Goal: Information Seeking & Learning: Learn about a topic

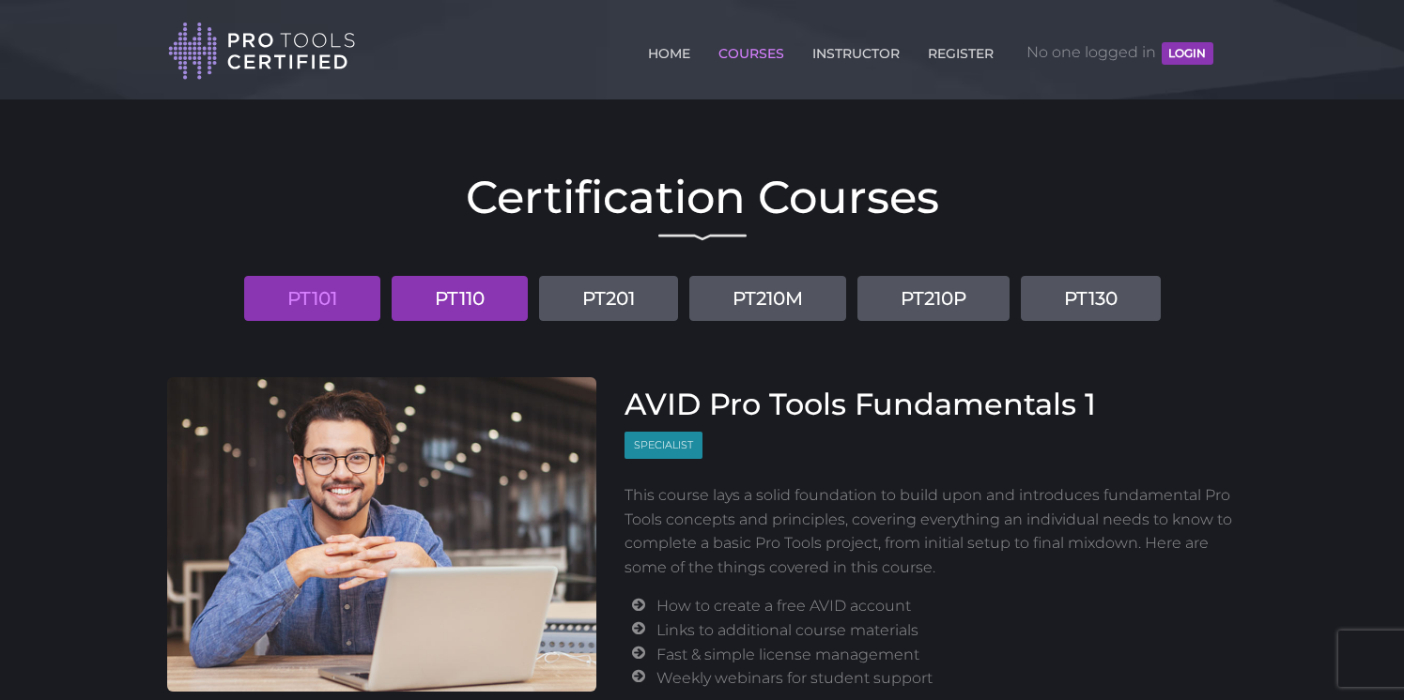
click at [416, 311] on link "PT110" at bounding box center [459, 298] width 136 height 45
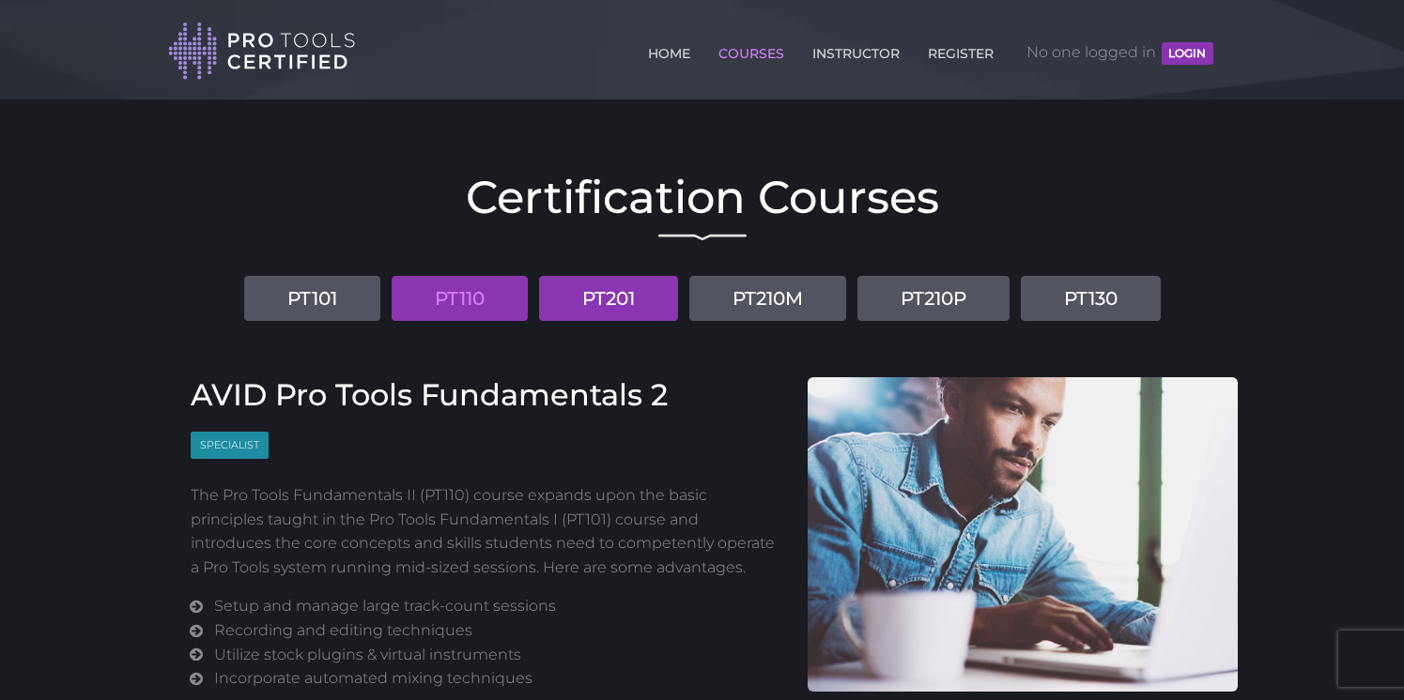
click at [633, 287] on link "PT201" at bounding box center [608, 298] width 139 height 45
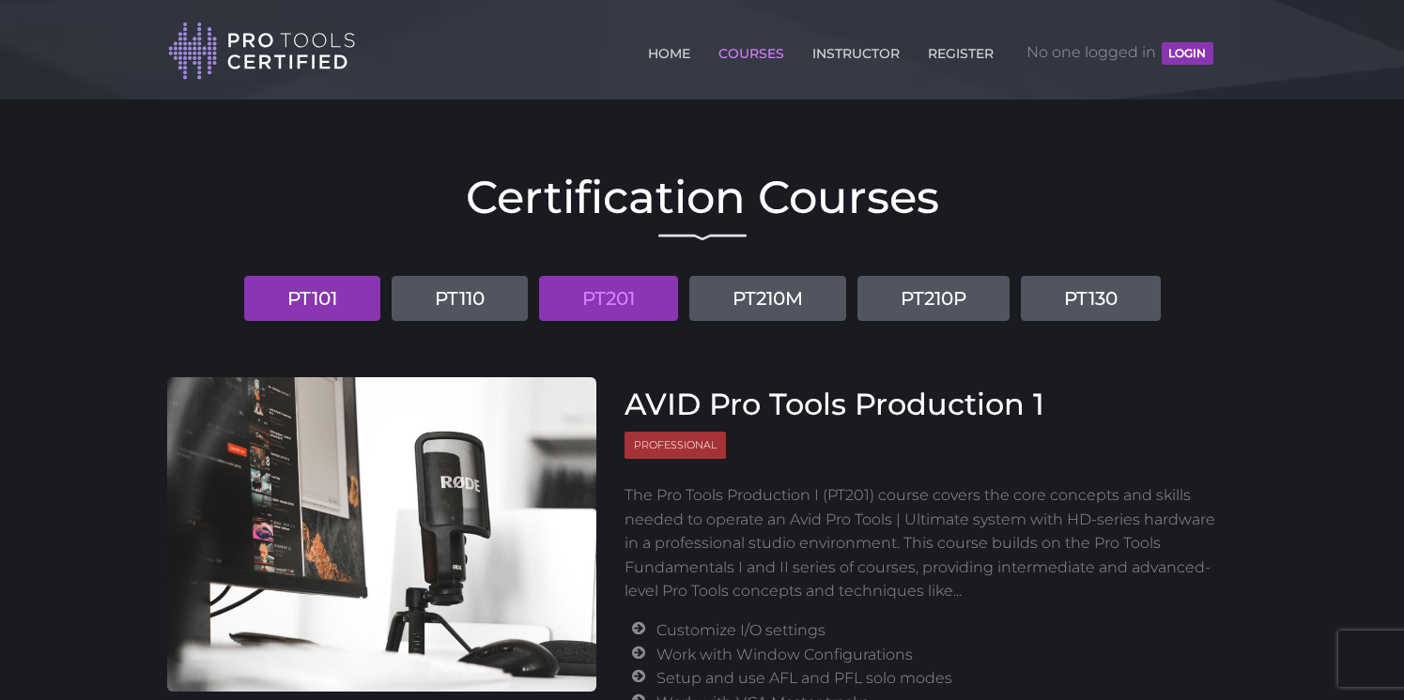
click at [344, 311] on link "PT101" at bounding box center [312, 298] width 136 height 45
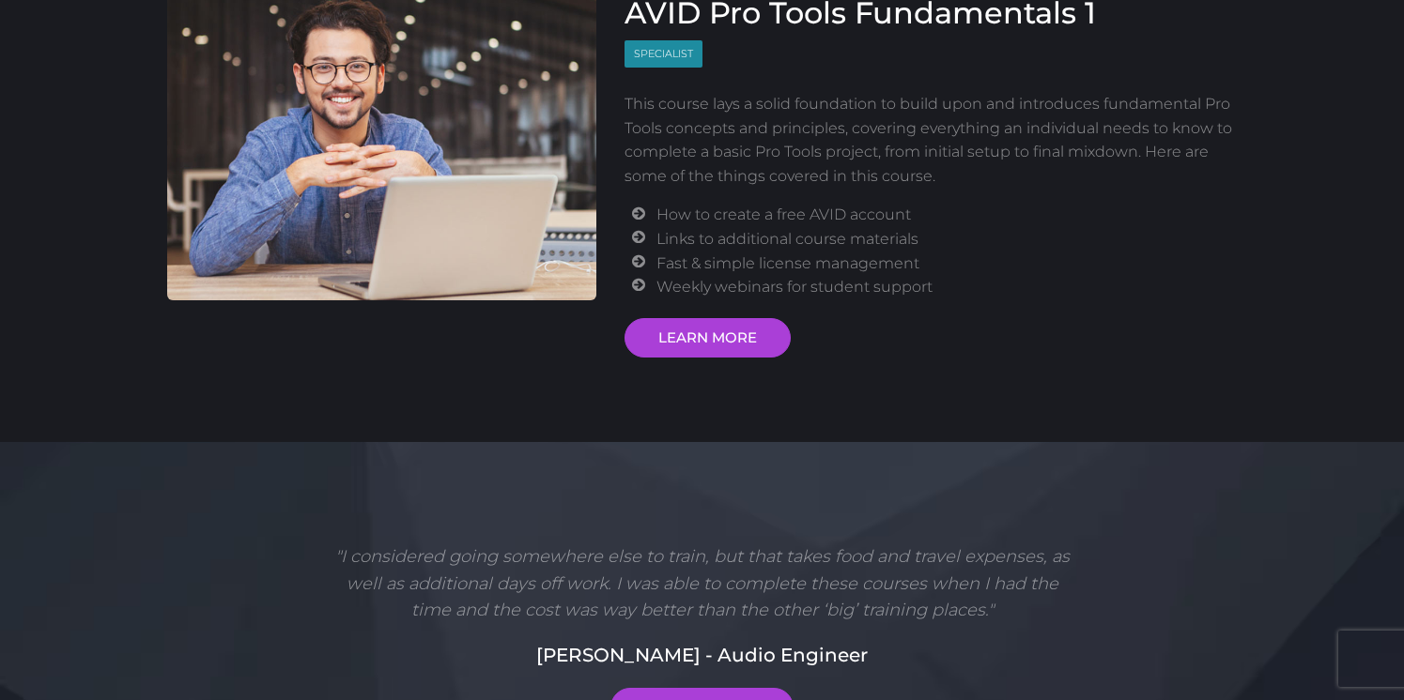
scroll to position [393, 0]
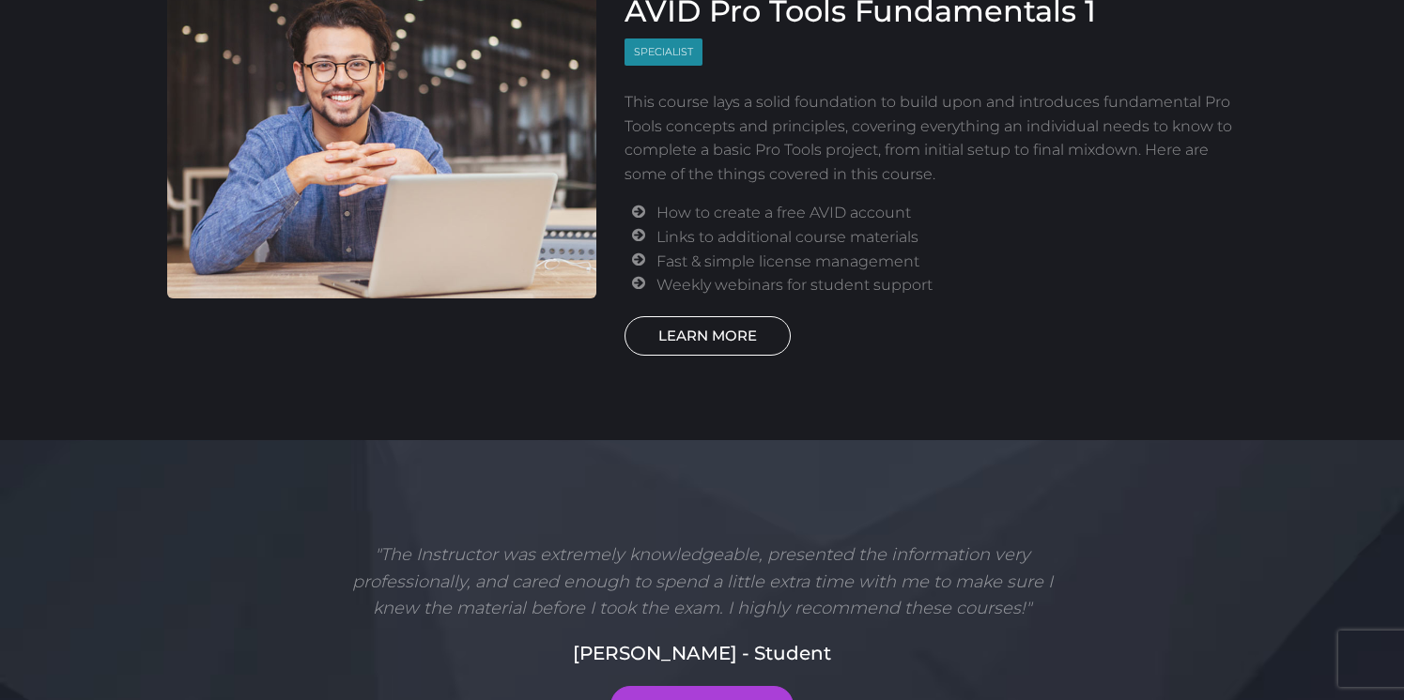
click at [690, 330] on link "LEARN MORE" at bounding box center [707, 335] width 166 height 39
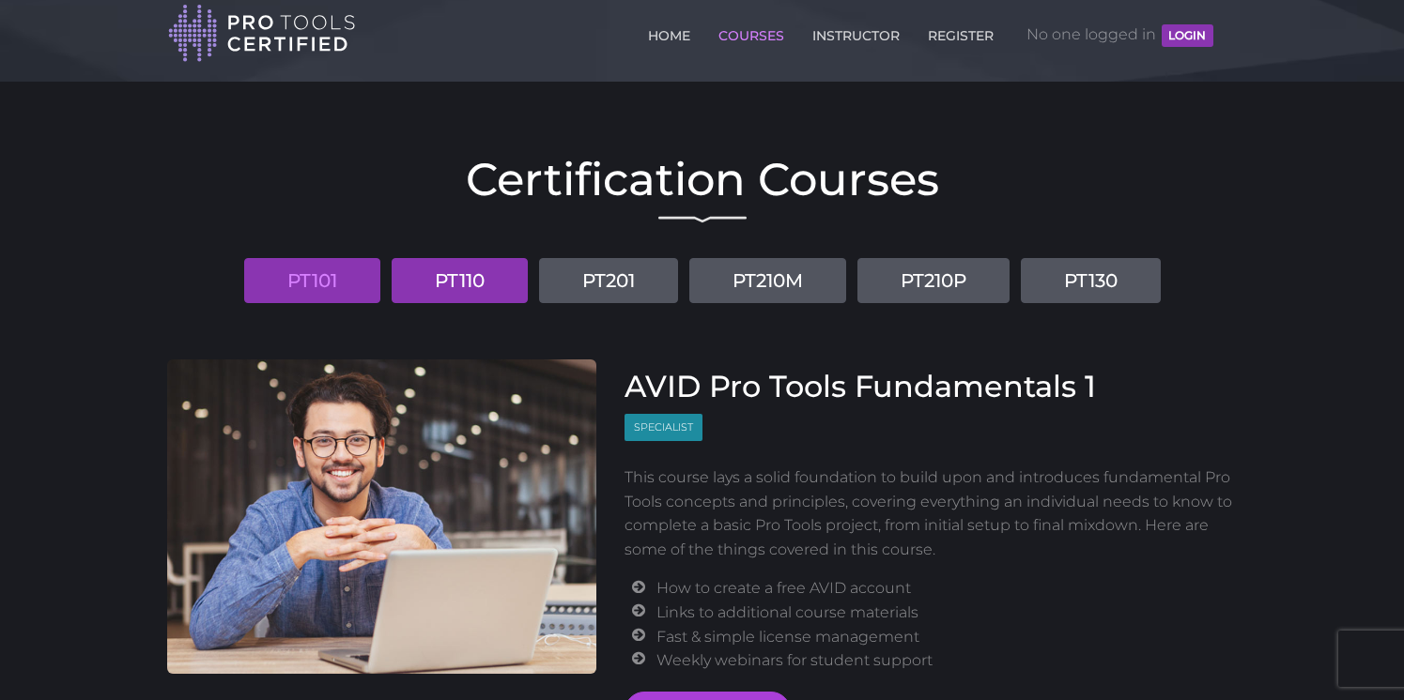
click at [471, 286] on link "PT110" at bounding box center [459, 280] width 136 height 45
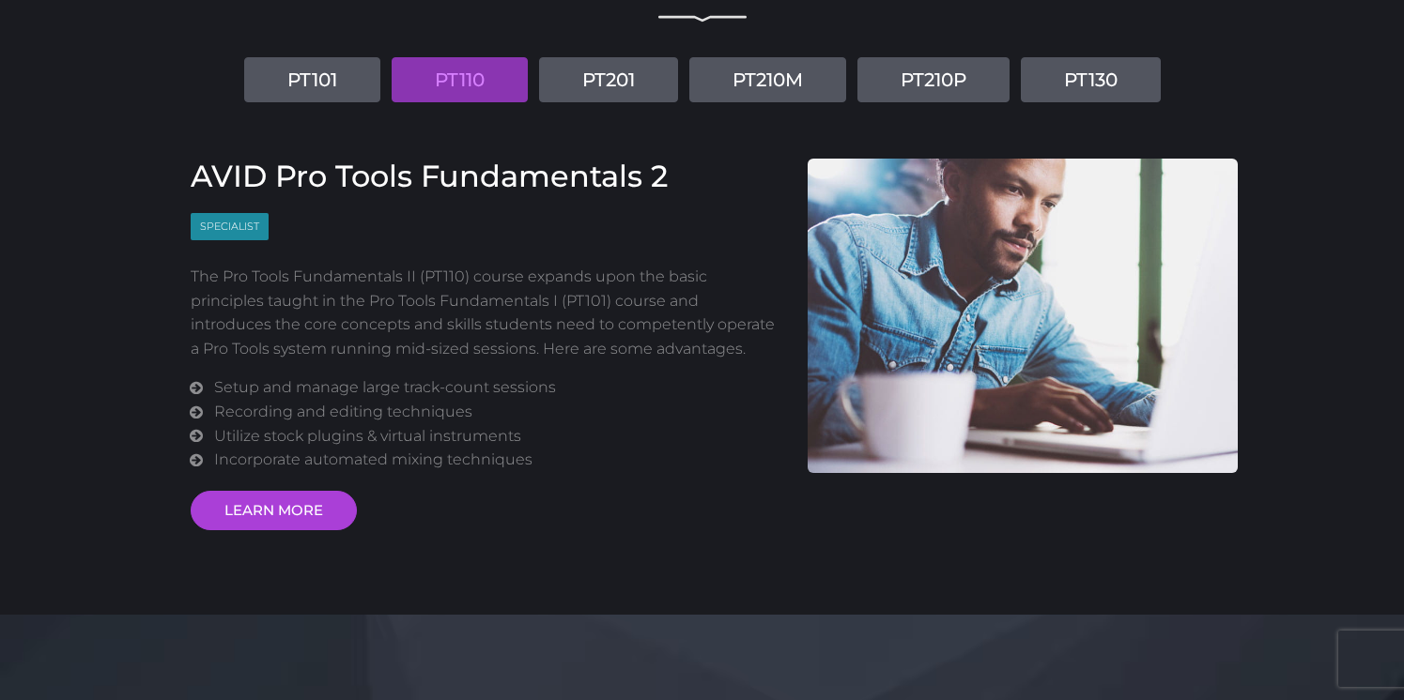
scroll to position [227, 0]
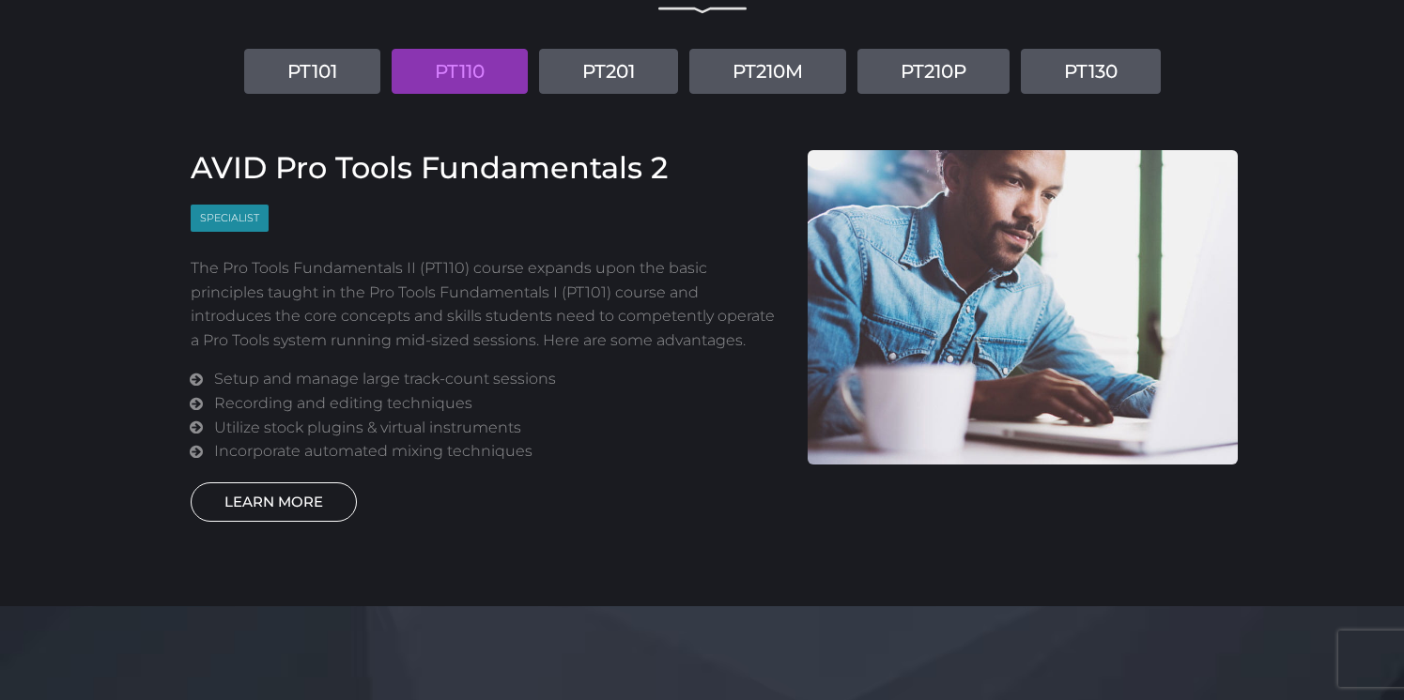
click at [298, 508] on link "LEARN MORE" at bounding box center [274, 502] width 166 height 39
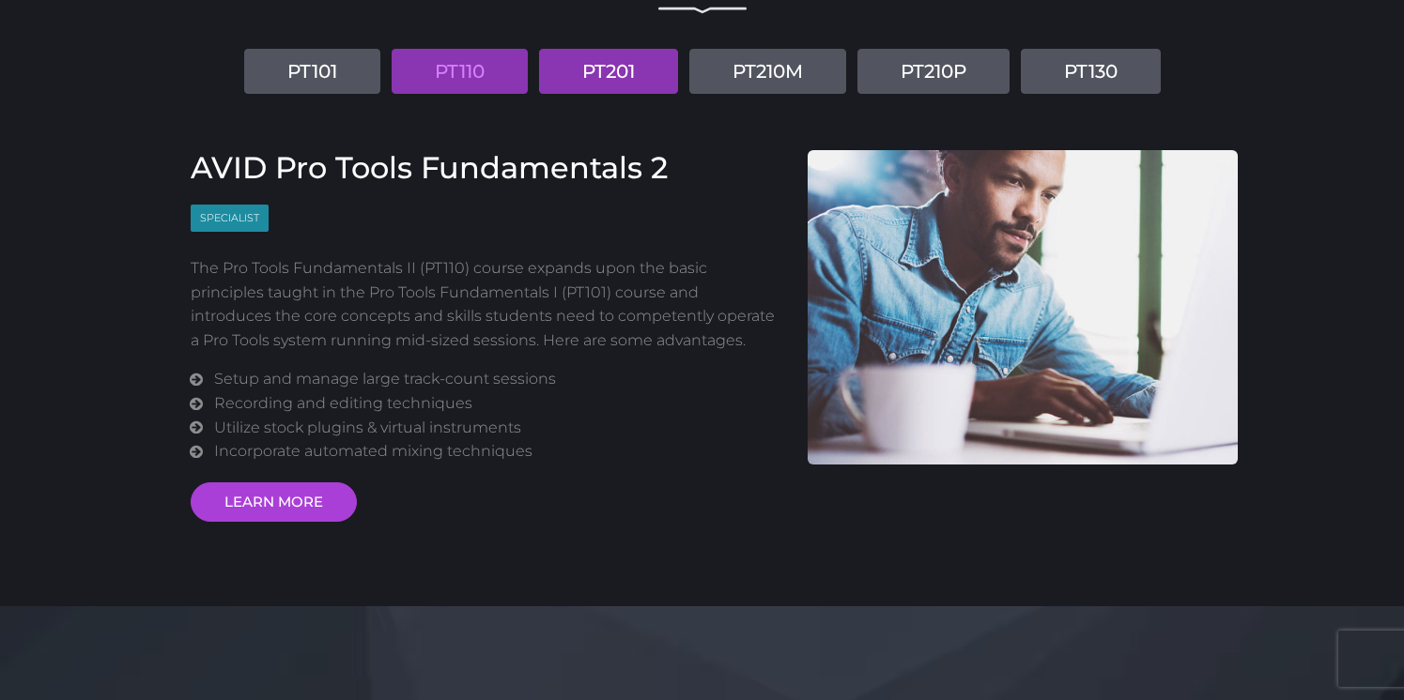
click at [614, 69] on link "PT201" at bounding box center [608, 71] width 139 height 45
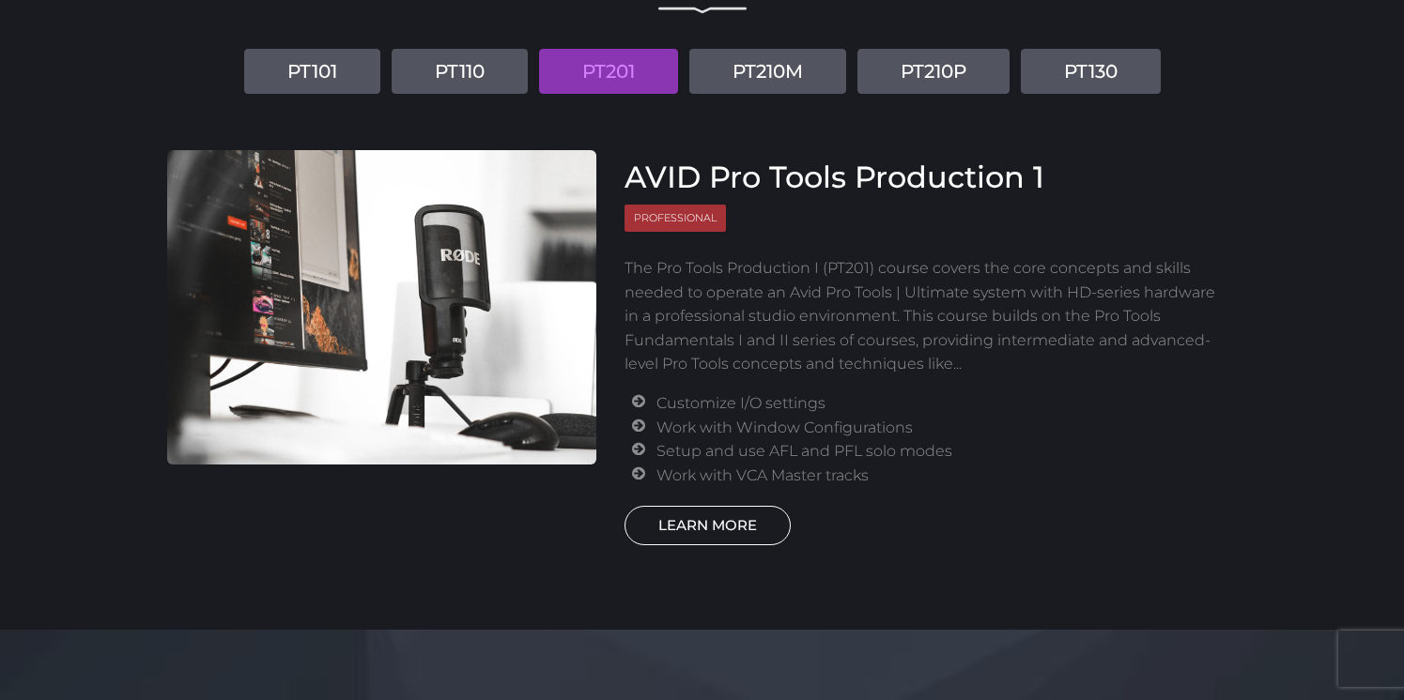
click at [696, 530] on link "LEARN MORE" at bounding box center [707, 525] width 166 height 39
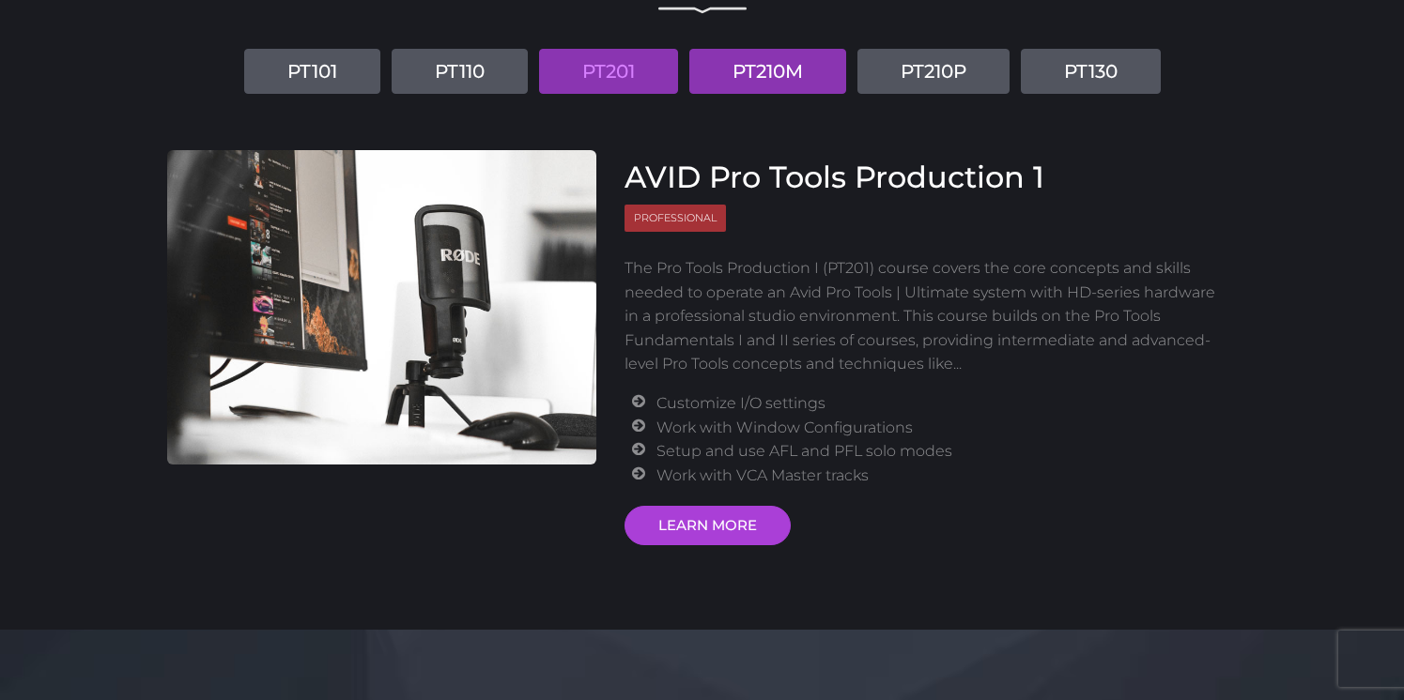
click at [783, 63] on link "PT210M" at bounding box center [767, 71] width 157 height 45
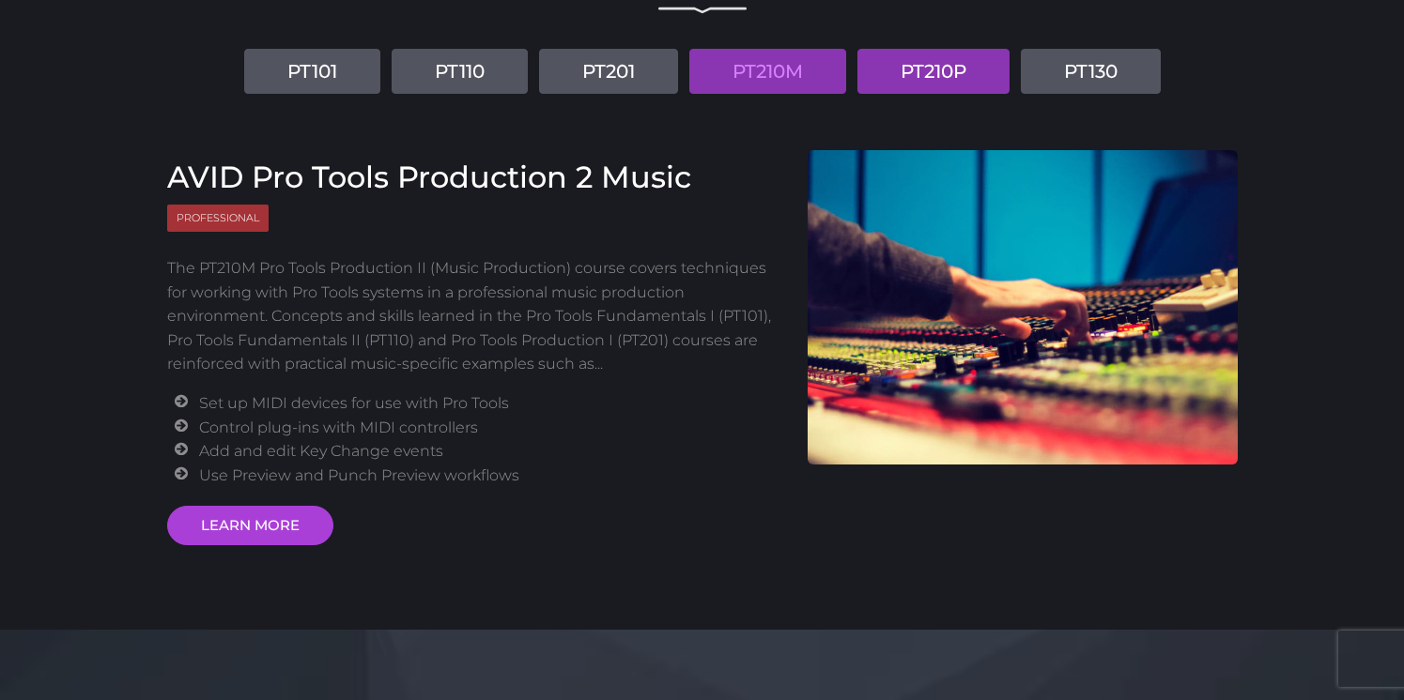
click at [927, 86] on link "PT210P" at bounding box center [933, 71] width 152 height 45
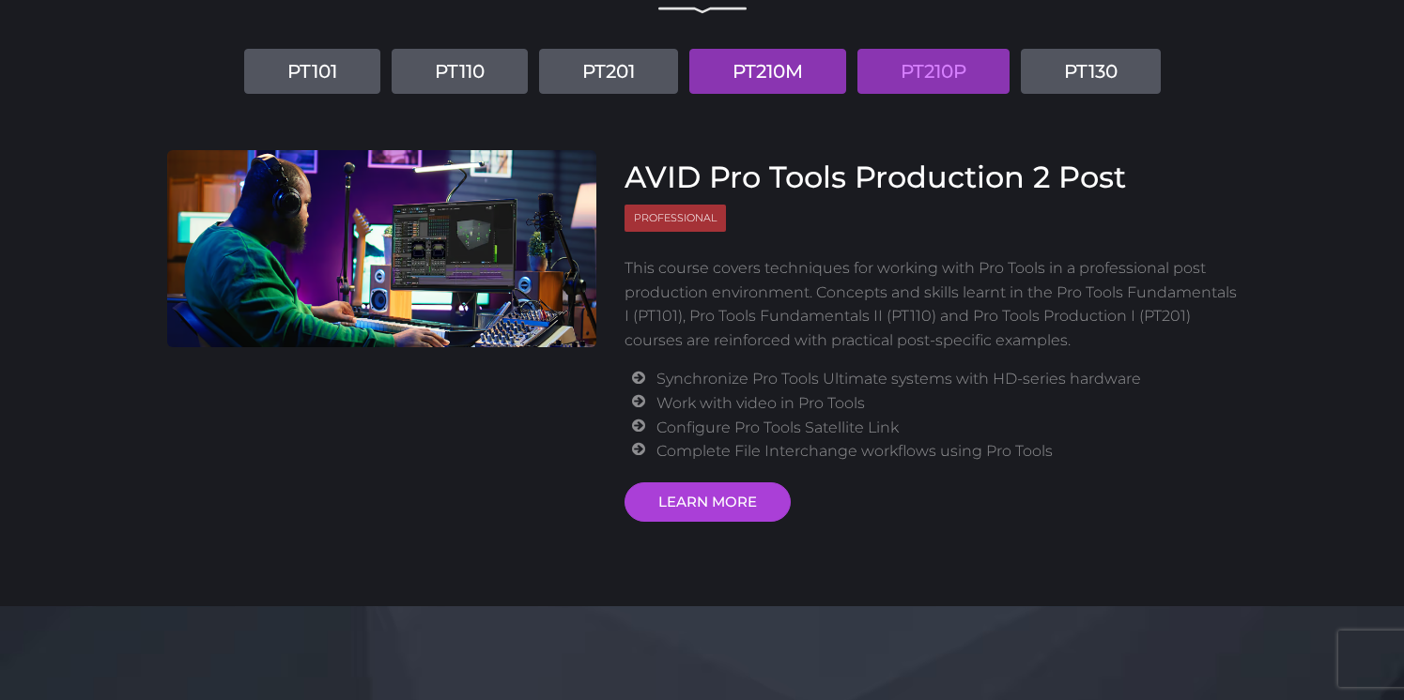
click at [815, 81] on link "PT210M" at bounding box center [767, 71] width 157 height 45
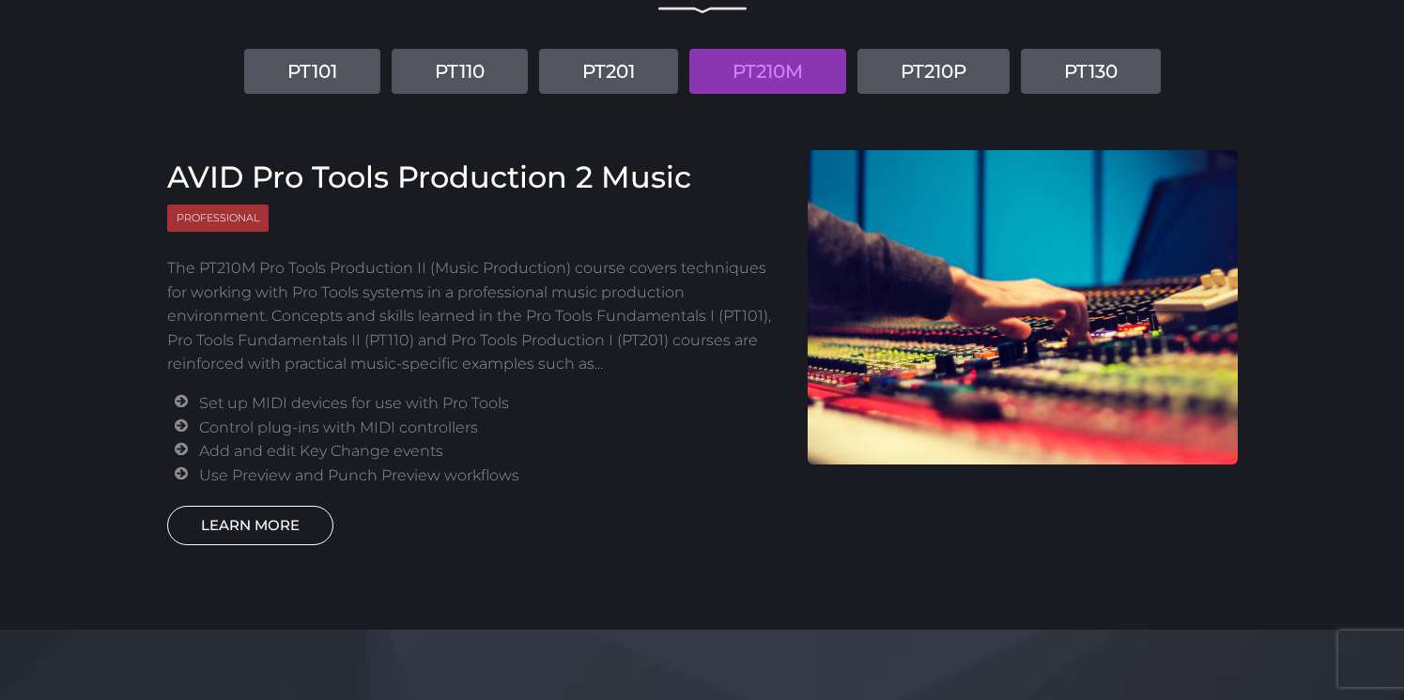
click at [238, 526] on link "LEARN MORE" at bounding box center [250, 525] width 166 height 39
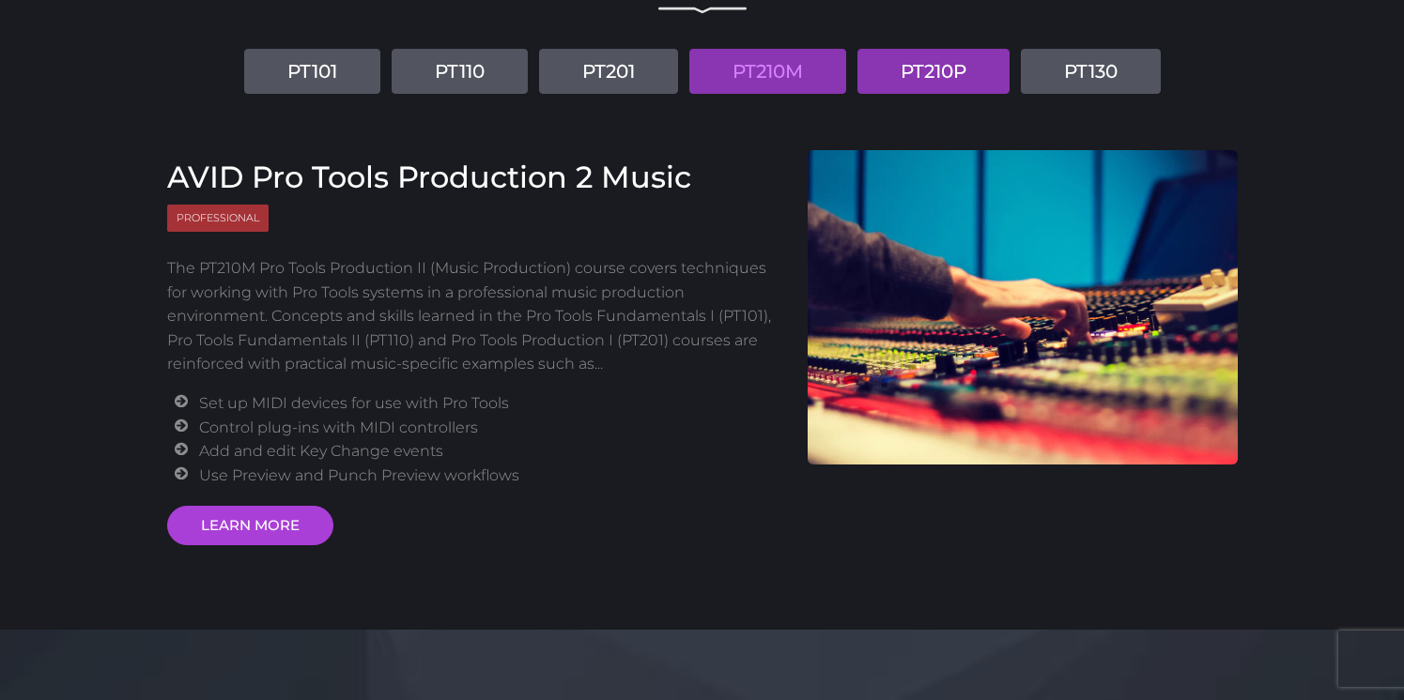
click at [960, 72] on link "PT210P" at bounding box center [933, 71] width 152 height 45
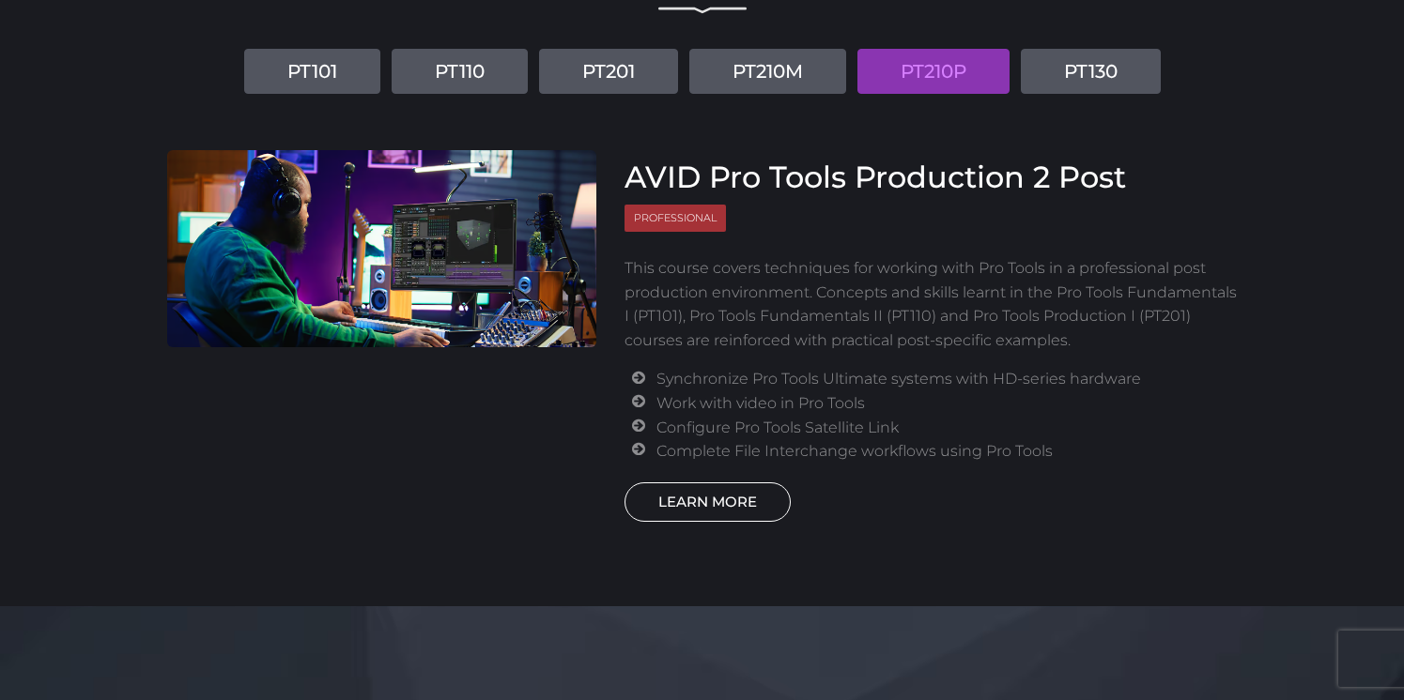
click at [726, 506] on link "LEARN MORE" at bounding box center [707, 502] width 166 height 39
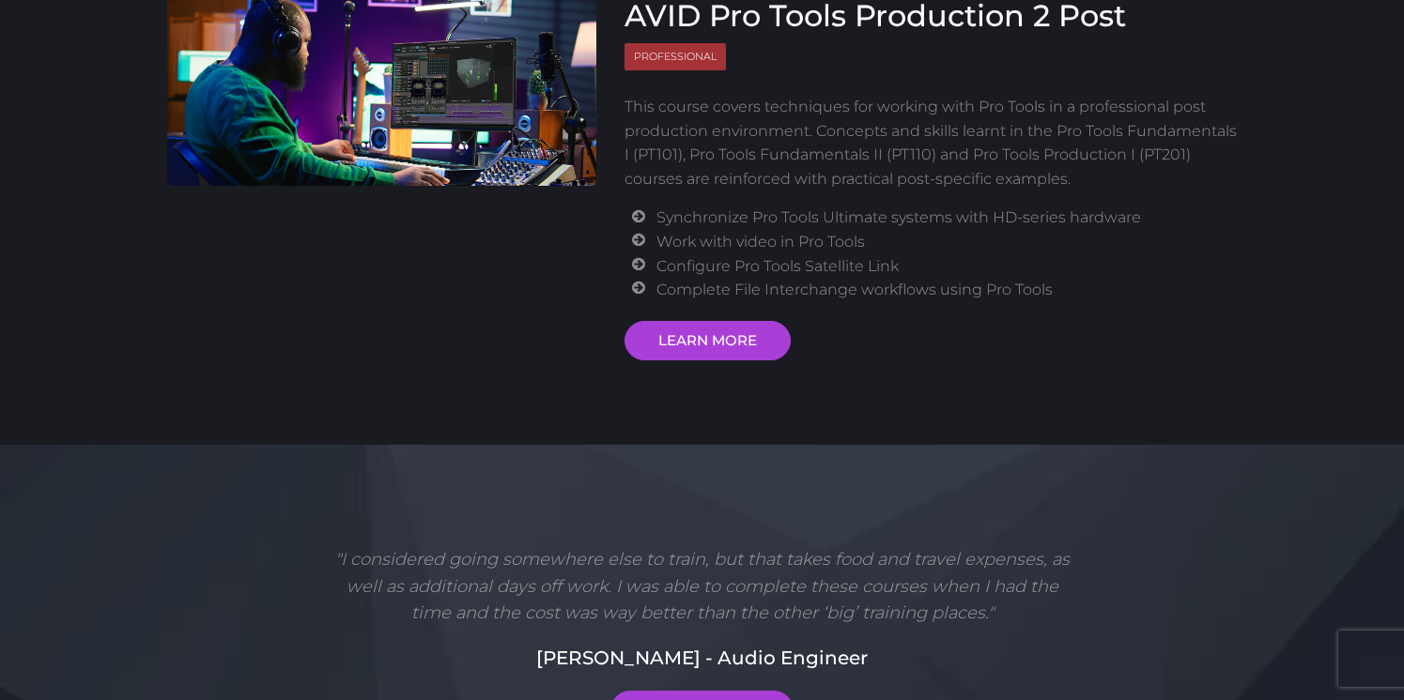
scroll to position [387, 0]
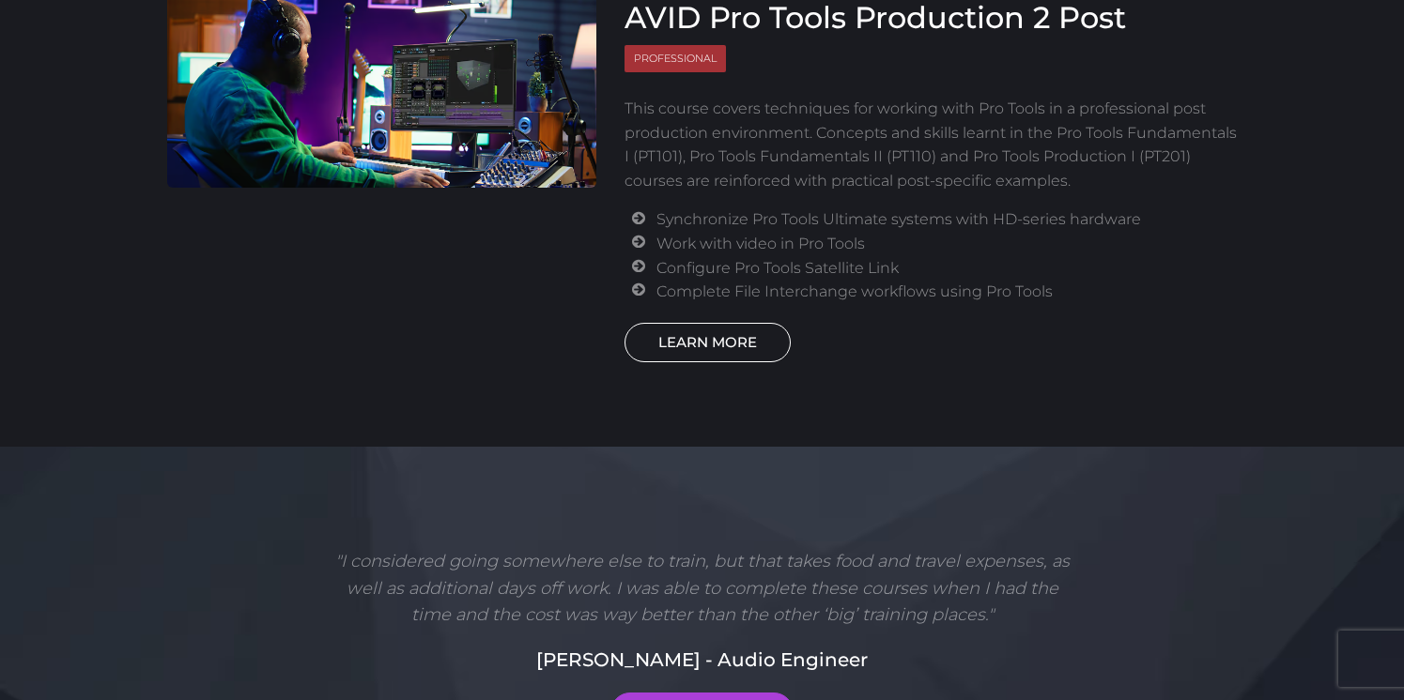
click at [712, 347] on link "LEARN MORE" at bounding box center [707, 342] width 166 height 39
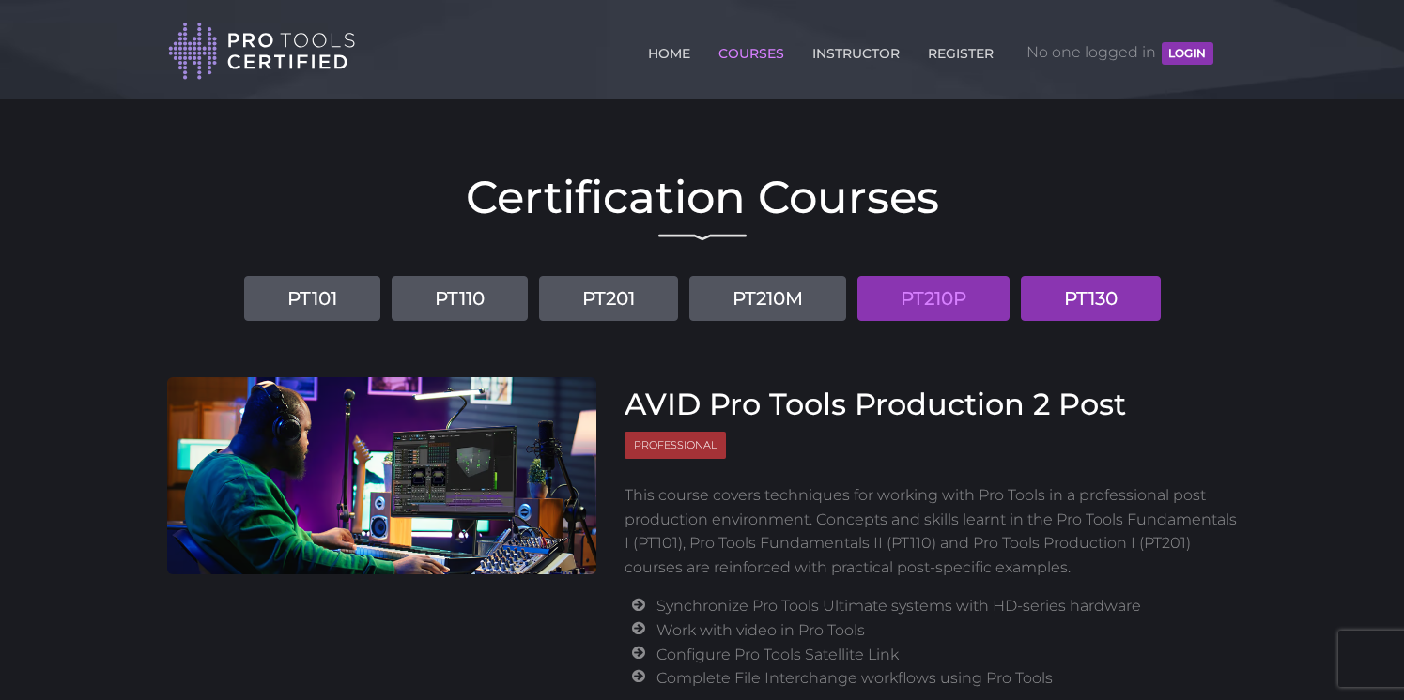
scroll to position [0, 0]
click at [1098, 303] on link "PT130" at bounding box center [1091, 298] width 140 height 45
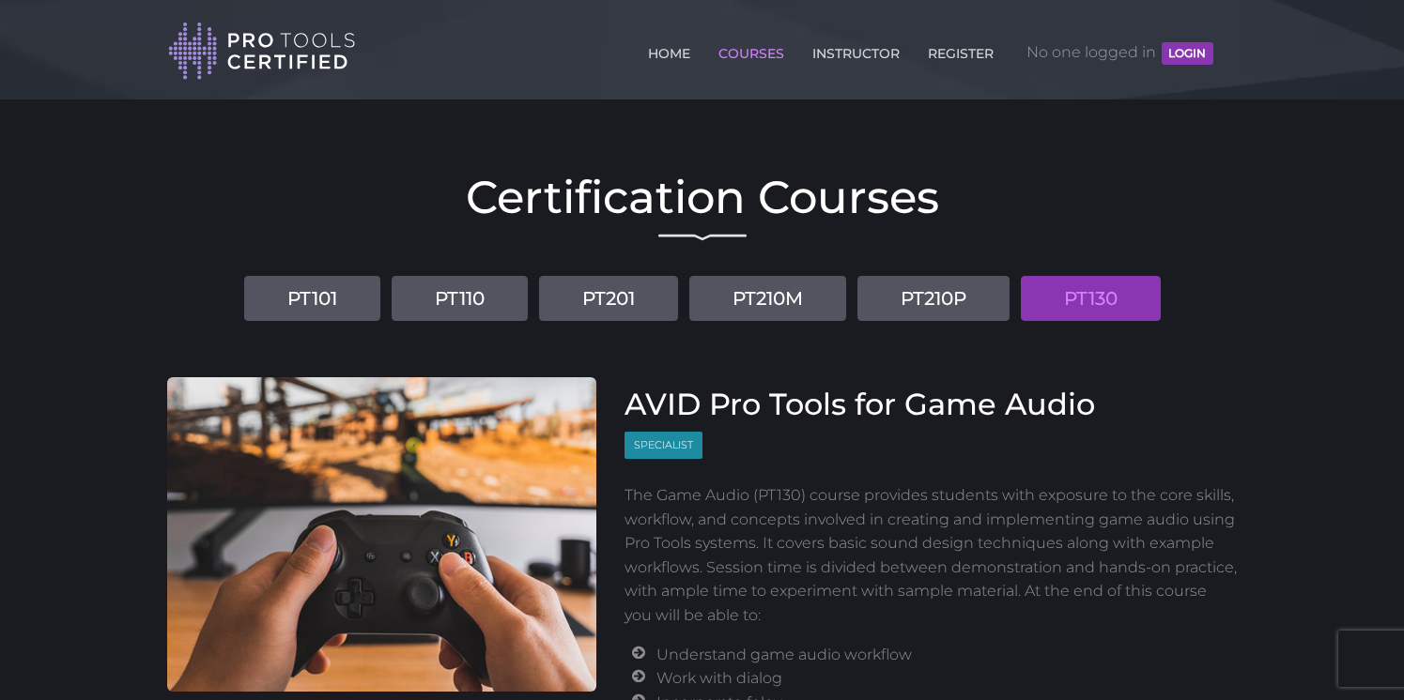
scroll to position [153, 0]
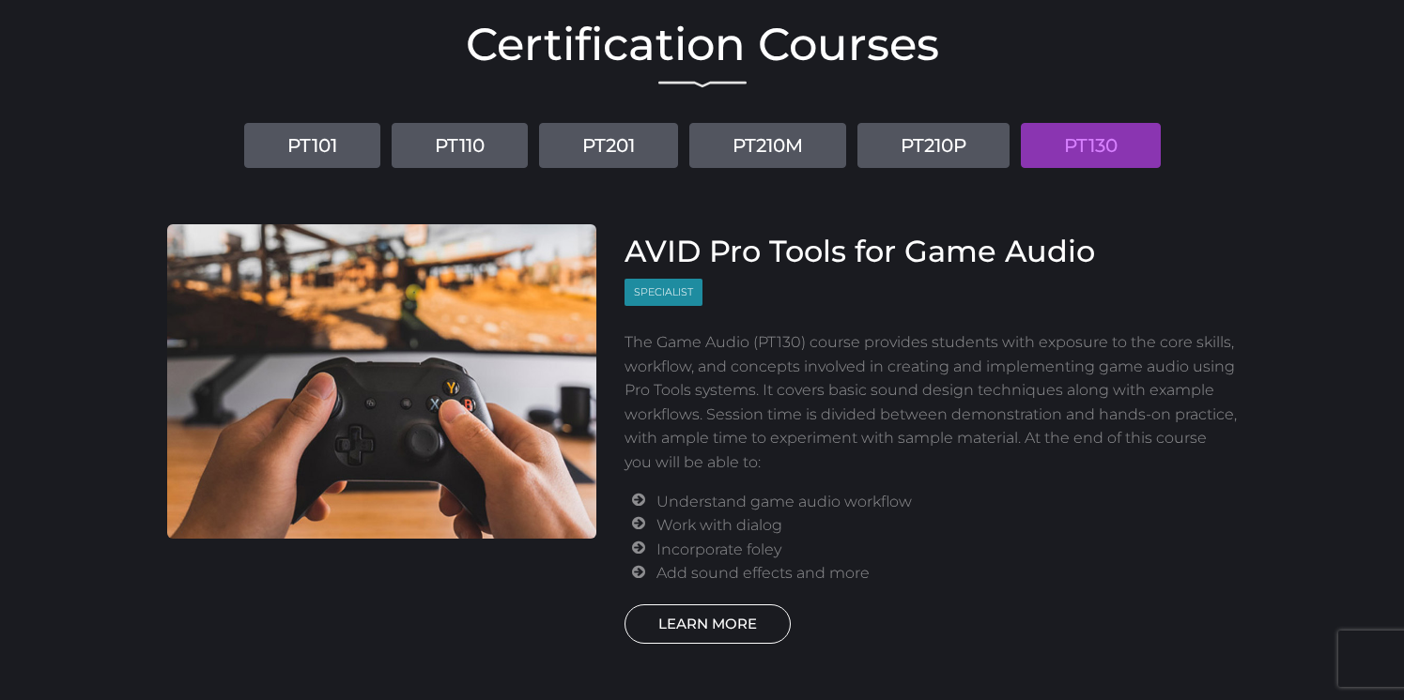
click at [726, 624] on link "LEARN MORE" at bounding box center [707, 624] width 166 height 39
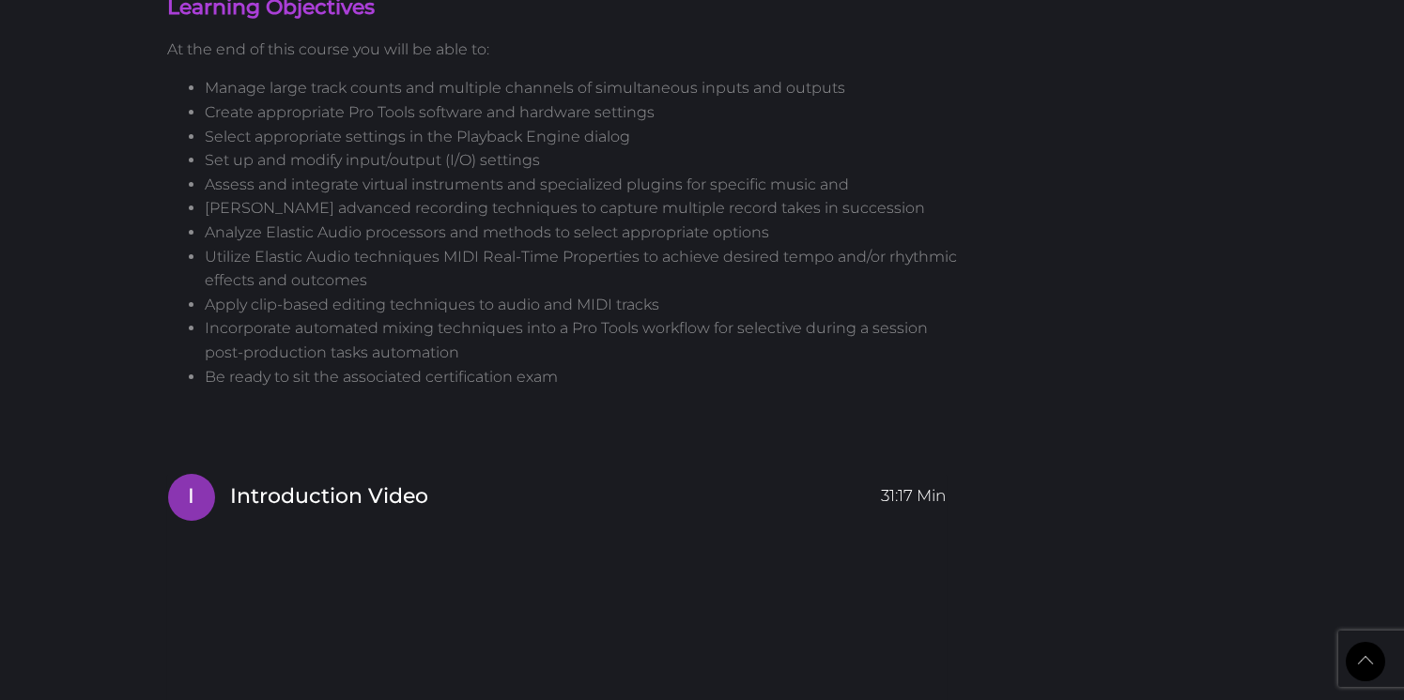
scroll to position [1559, 0]
